Goal: Navigation & Orientation: Find specific page/section

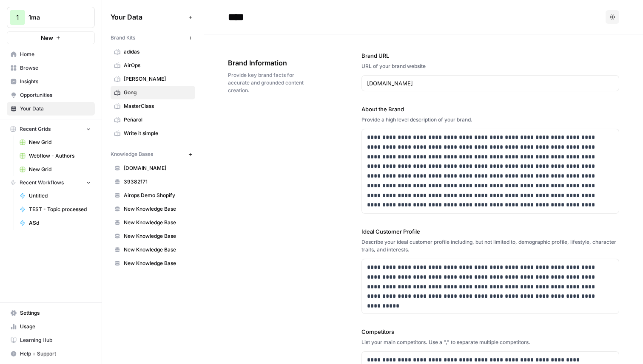
scroll to position [1228, 0]
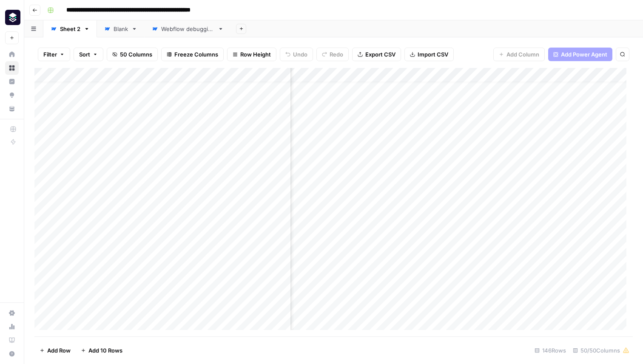
scroll to position [12, 3649]
click at [435, 150] on div "Add Column" at bounding box center [333, 202] width 598 height 269
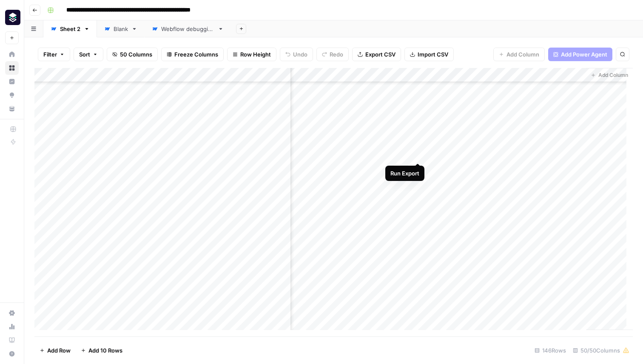
click at [419, 153] on div "Add Column" at bounding box center [333, 202] width 598 height 269
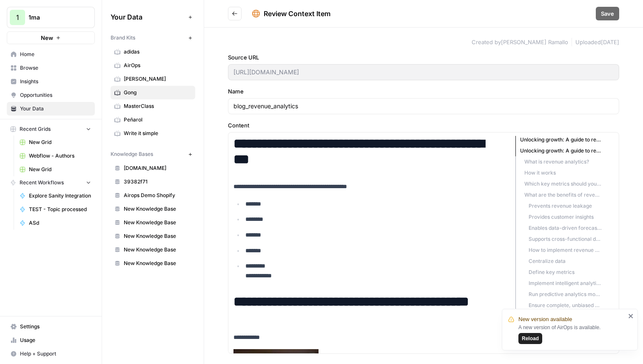
click at [530, 337] on span "Reload" at bounding box center [529, 339] width 17 height 8
